Goal: Navigation & Orientation: Find specific page/section

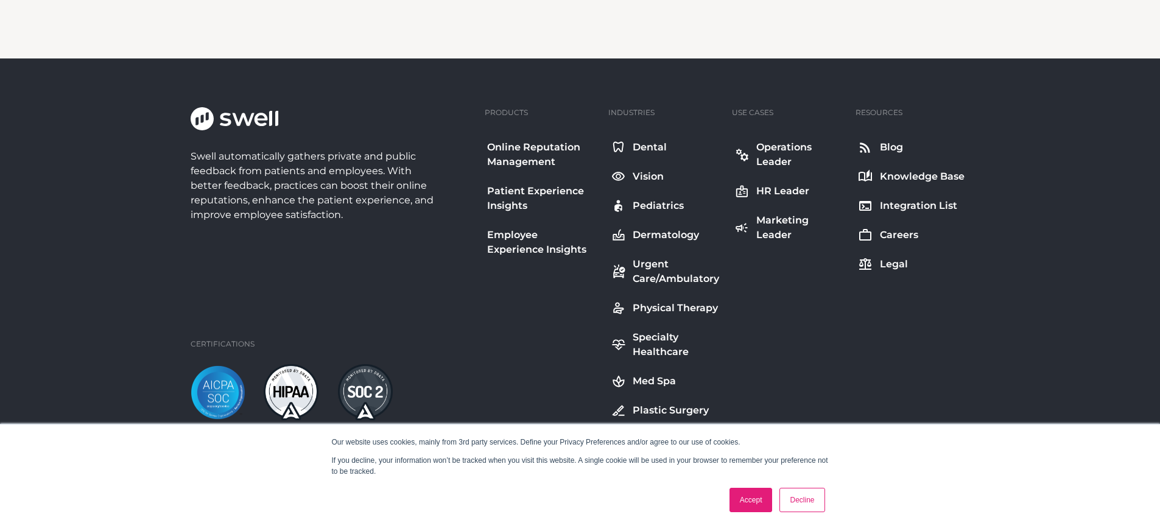
scroll to position [2107, 0]
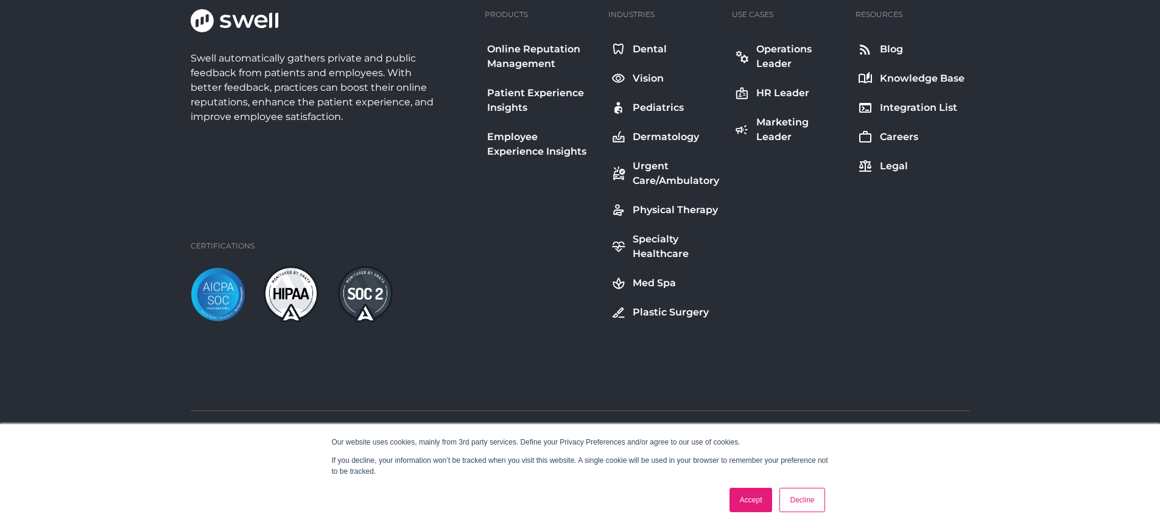
click at [655, 113] on div "Pediatrics" at bounding box center [658, 107] width 51 height 15
